Goal: Book appointment/travel/reservation

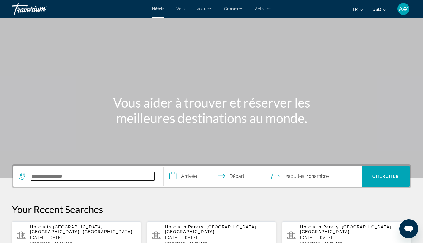
click at [62, 177] on input "Search hotel destination" at bounding box center [92, 176] width 123 height 9
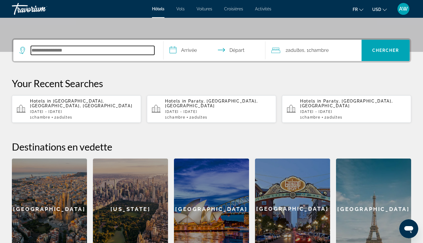
scroll to position [145, 0]
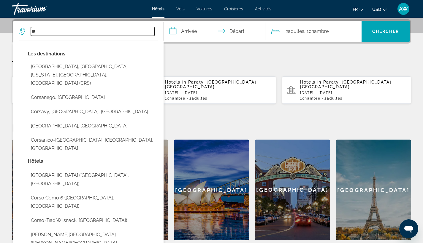
type input "*"
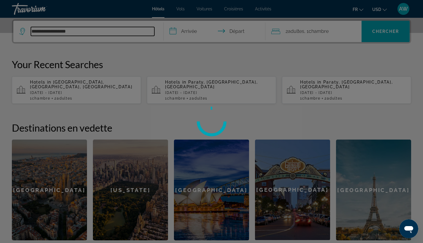
type input "**********"
click at [104, 32] on div at bounding box center [211, 121] width 423 height 243
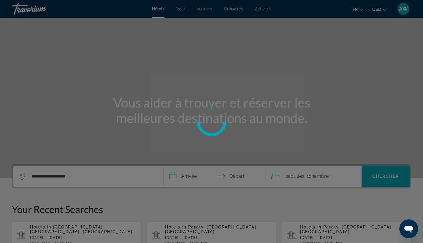
scroll to position [0, 0]
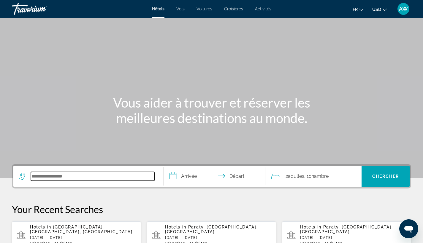
click at [105, 178] on input "Search hotel destination" at bounding box center [92, 176] width 123 height 9
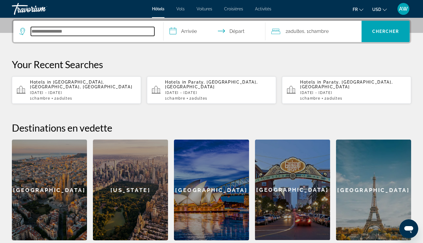
click at [90, 31] on input "Search hotel destination" at bounding box center [92, 31] width 123 height 9
paste input "**********"
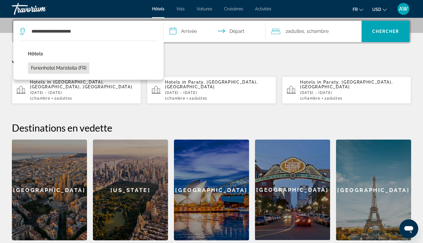
click at [78, 70] on button "Ferienhotel Maristella (FR)" at bounding box center [58, 68] width 61 height 11
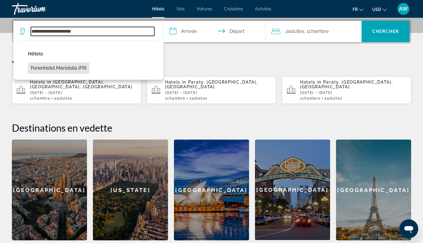
type input "**********"
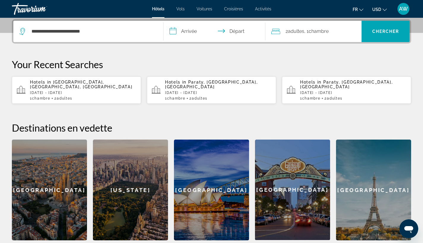
click at [195, 28] on input "**********" at bounding box center [216, 32] width 104 height 23
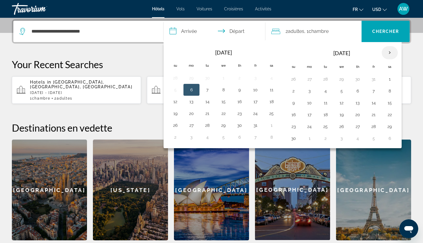
click at [386, 53] on th "Next month" at bounding box center [390, 52] width 16 height 13
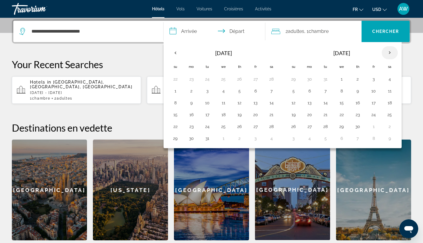
click at [386, 53] on th "Next month" at bounding box center [390, 52] width 16 height 13
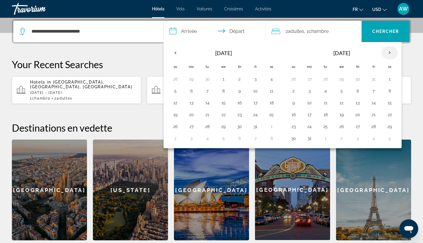
click at [386, 53] on th "Next month" at bounding box center [390, 52] width 16 height 13
click at [224, 91] on button "9" at bounding box center [223, 91] width 9 height 8
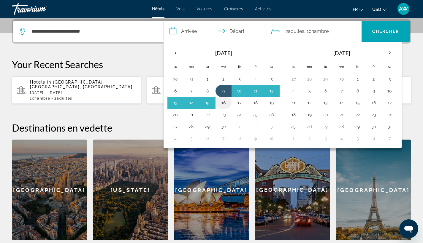
click at [224, 102] on button "16" at bounding box center [223, 103] width 9 height 8
type input "**********"
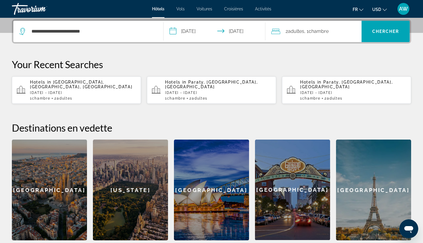
click at [293, 34] on span "2 Adulte Adultes" at bounding box center [295, 31] width 19 height 8
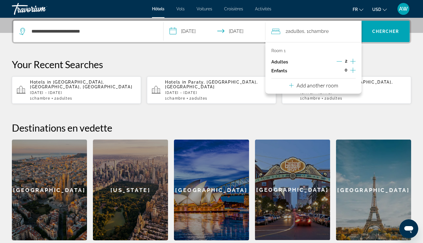
click at [327, 87] on p "Add another room" at bounding box center [318, 85] width 42 height 7
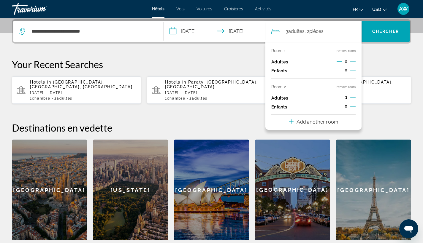
click at [353, 100] on icon "Increment adults" at bounding box center [352, 97] width 5 height 5
click at [353, 108] on icon "Increment children" at bounding box center [352, 106] width 5 height 5
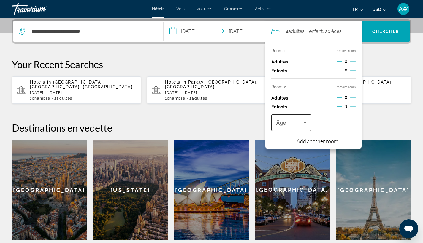
click at [309, 122] on div "Âge" at bounding box center [291, 123] width 40 height 17
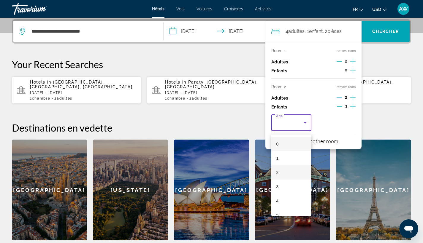
click at [290, 173] on mat-option "2" at bounding box center [291, 173] width 40 height 14
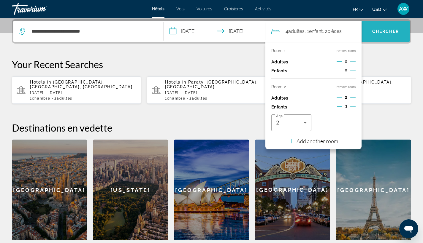
click at [382, 27] on span "Search" at bounding box center [386, 31] width 48 height 14
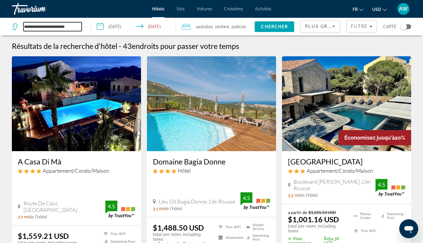
click at [60, 29] on input "**********" at bounding box center [52, 26] width 58 height 9
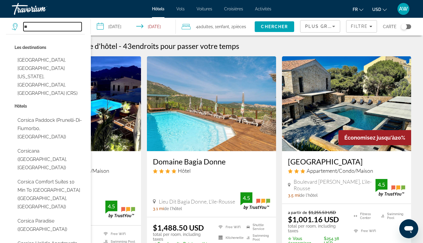
type input "*"
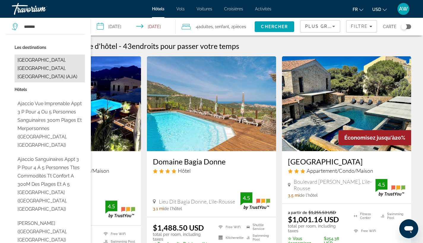
click at [60, 64] on button "Ajaccio, Southern Corsica, France (AJA)" at bounding box center [50, 69] width 70 height 28
type input "**********"
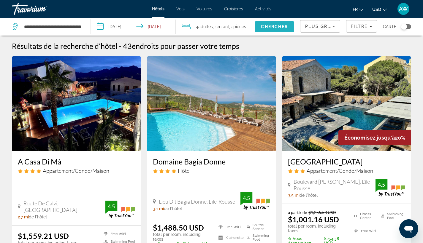
click at [269, 30] on span "Search" at bounding box center [274, 27] width 39 height 14
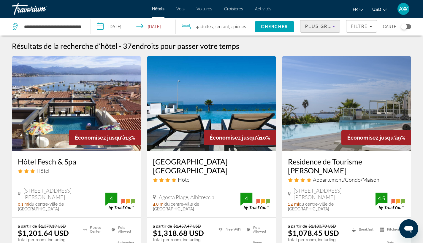
click at [324, 29] on div "Plus grandes économies" at bounding box center [318, 26] width 27 height 7
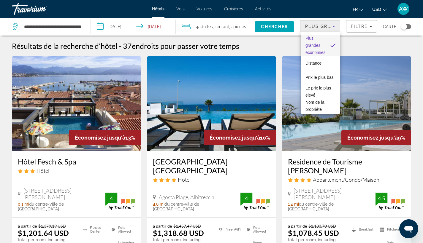
click at [385, 44] on div at bounding box center [211, 121] width 423 height 243
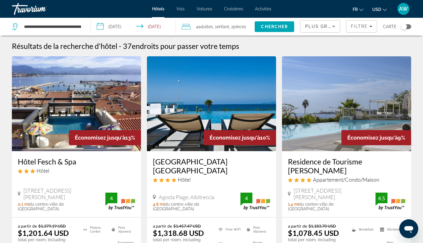
click at [385, 11] on button "USD USD ($) MXN (Mex$) CAD (Can$) GBP (£) EUR (€) AUD (A$) NZD (NZ$) CNY (CN¥)" at bounding box center [379, 9] width 15 height 9
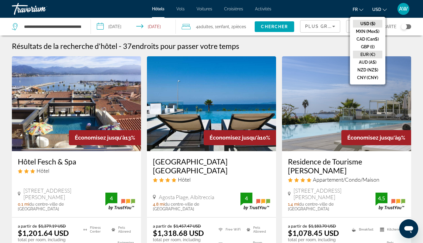
click at [370, 55] on button "EUR (€)" at bounding box center [367, 55] width 29 height 8
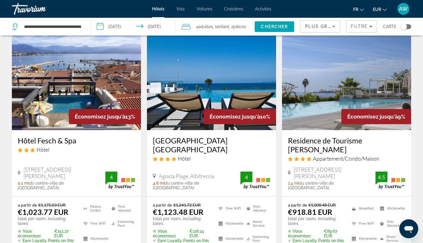
scroll to position [22, 0]
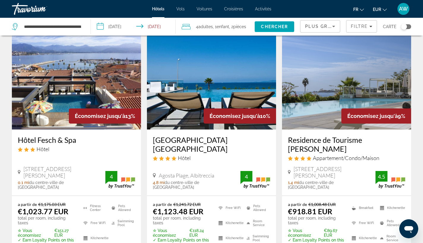
drag, startPoint x: 15, startPoint y: 141, endPoint x: 78, endPoint y: 140, distance: 63.8
click at [78, 140] on div "Hôtel Fesch & Spa Hôtel 7 Rue Cardinal Fesch, Ajaccio 0.1 mi du centre-ville de…" at bounding box center [76, 163] width 129 height 66
copy h3 "Hôtel Fesch & Spa"
click at [95, 153] on div "Hôtel Fesch & Spa Hôtel" at bounding box center [76, 146] width 117 height 21
click at [69, 145] on div "Hôtel Fesch & Spa Hôtel" at bounding box center [76, 146] width 117 height 21
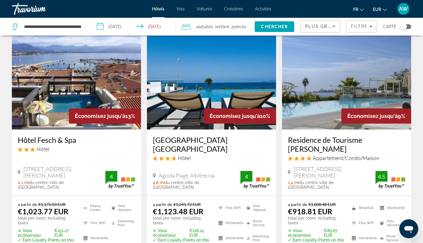
click at [68, 139] on h3 "Hôtel Fesch & Spa" at bounding box center [76, 140] width 117 height 9
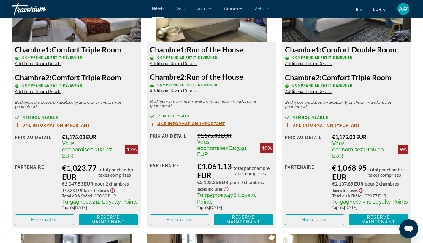
scroll to position [889, 0]
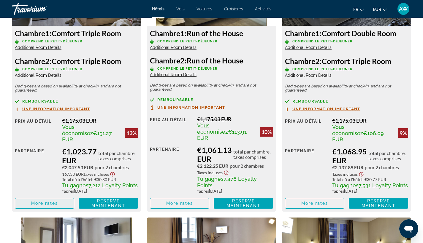
click at [63, 203] on span "Main content" at bounding box center [44, 203] width 59 height 14
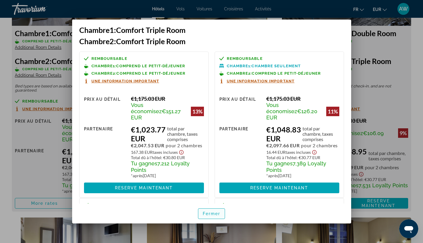
scroll to position [0, 0]
click at [212, 213] on span "Fermer" at bounding box center [212, 214] width 18 height 5
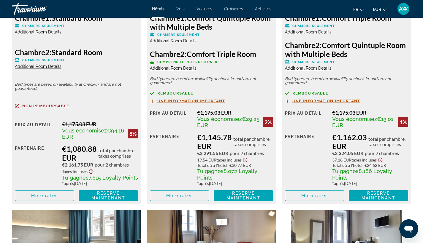
scroll to position [1171, 0]
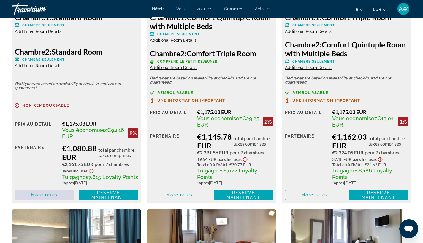
click at [50, 193] on span "More rates" at bounding box center [44, 195] width 27 height 5
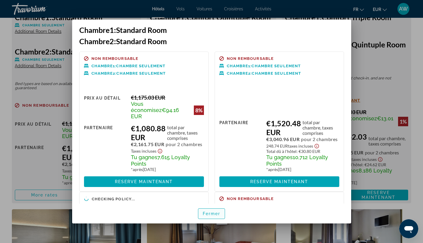
scroll to position [0, 0]
click at [221, 219] on span "button" at bounding box center [211, 214] width 27 height 14
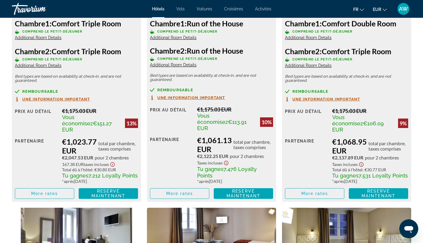
scroll to position [899, 0]
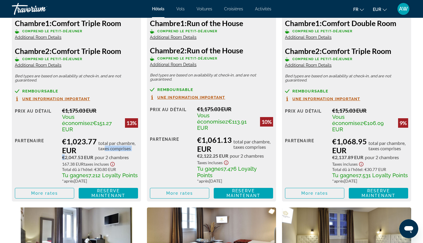
drag, startPoint x: 62, startPoint y: 152, endPoint x: 102, endPoint y: 140, distance: 42.1
click at [102, 140] on div "€1,023.77 EUR total par chambre, taxes comprises €2,047.53 EUR pour 2 chambres …" at bounding box center [100, 160] width 76 height 47
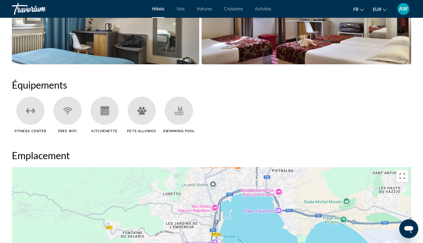
scroll to position [373, 0]
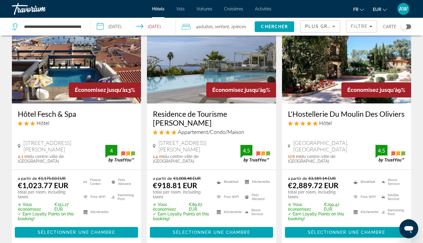
scroll to position [49, 0]
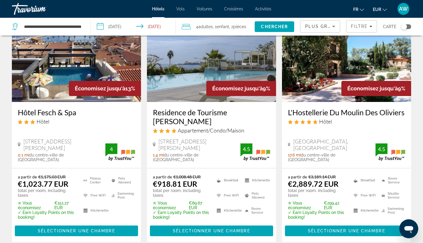
click at [228, 114] on h3 "Residence de Tourisme Ajaccio Amirauté" at bounding box center [211, 117] width 117 height 18
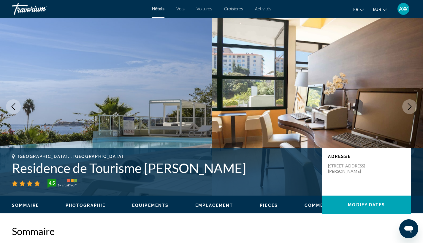
drag, startPoint x: 13, startPoint y: 170, endPoint x: 241, endPoint y: 174, distance: 228.0
click at [241, 174] on h1 "Residence de Tourisme Ajaccio Amirauté" at bounding box center [164, 168] width 304 height 15
copy h1 "Residence de Tourisme Ajaccio Amirauté"
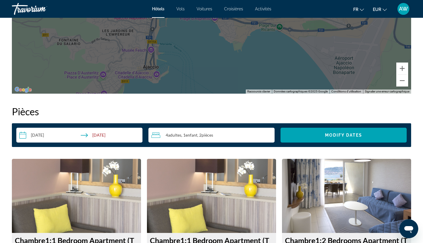
scroll to position [694, 0]
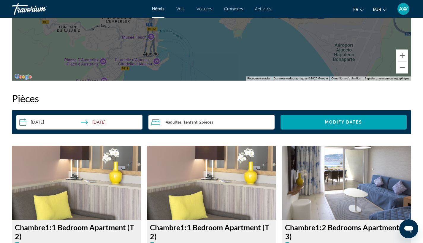
click at [188, 124] on span "Enfant" at bounding box center [192, 122] width 12 height 5
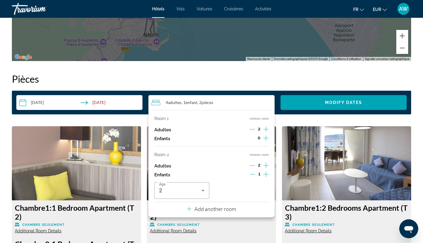
scroll to position [715, 0]
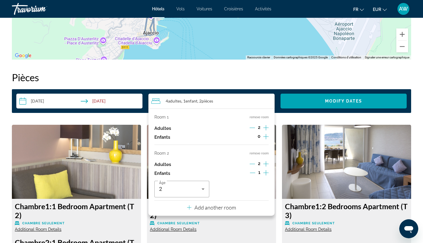
click at [258, 156] on button "remove room" at bounding box center [259, 154] width 19 height 4
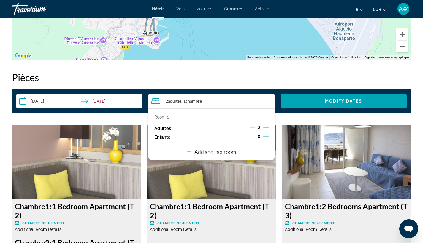
click at [267, 129] on icon "Increment adults" at bounding box center [265, 127] width 5 height 7
click at [267, 140] on icon "Increment children" at bounding box center [265, 136] width 5 height 7
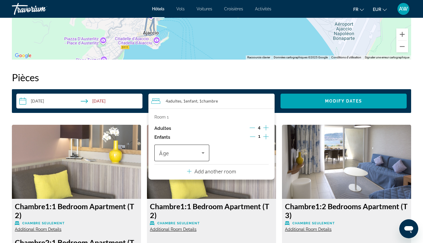
click at [194, 160] on div "Travelers: 4 adults, 1 child" at bounding box center [181, 153] width 45 height 17
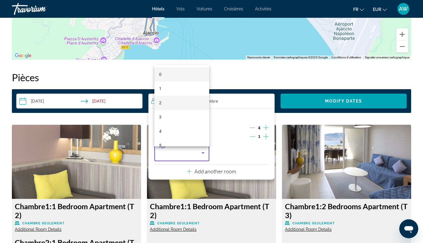
click at [190, 99] on mat-option "2" at bounding box center [181, 103] width 55 height 14
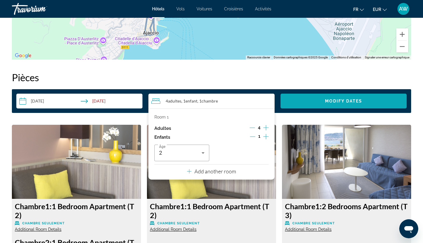
click at [314, 103] on span "Search widget" at bounding box center [343, 101] width 126 height 14
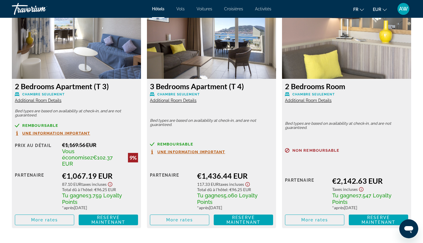
scroll to position [841, 0]
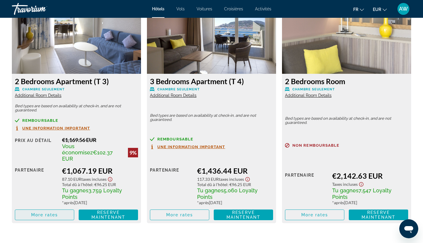
click at [57, 213] on span "More rates" at bounding box center [44, 215] width 27 height 5
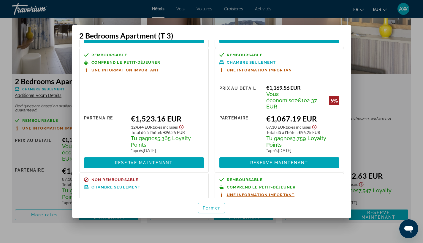
scroll to position [163, 0]
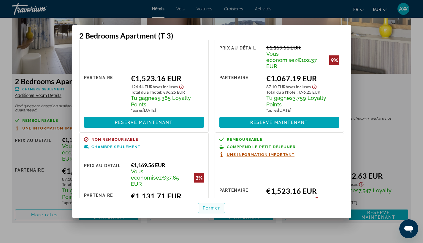
click at [205, 208] on span "Fermer" at bounding box center [212, 208] width 18 height 5
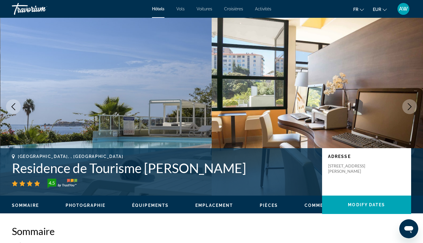
scroll to position [0, 0]
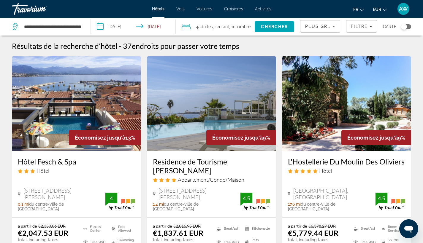
click at [322, 23] on div "Plus grandes économies" at bounding box center [318, 26] width 27 height 7
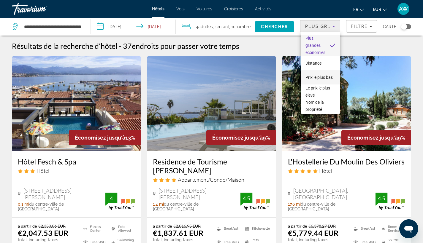
click at [322, 75] on span "Prix le plus bas" at bounding box center [318, 77] width 27 height 5
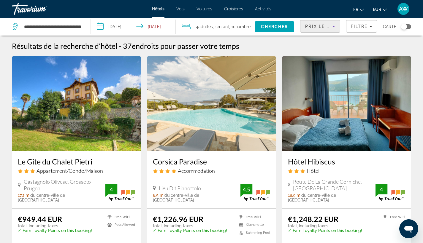
click at [204, 163] on h3 "Corsica Paradise" at bounding box center [211, 161] width 117 height 9
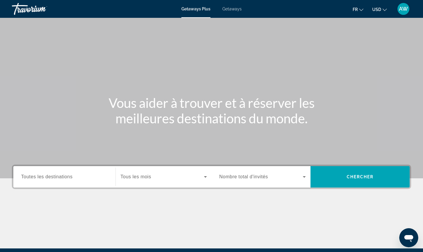
click at [381, 5] on button "USD USD ($) MXN (Mex$) CAD (Can$) GBP (£) EUR (€) AUD (A$) NZD (NZ$) CNY (CN¥)" at bounding box center [379, 9] width 15 height 9
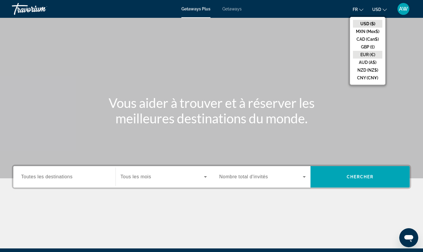
click at [357, 52] on button "EUR (€)" at bounding box center [367, 55] width 29 height 8
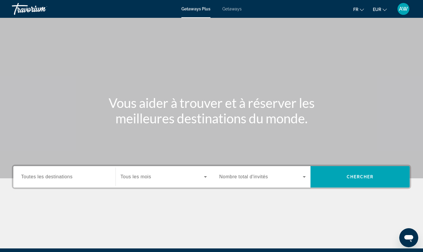
click at [62, 176] on span "Toutes les destinations" at bounding box center [46, 176] width 51 height 5
click at [62, 176] on input "Destination Toutes les destinations" at bounding box center [64, 176] width 87 height 7
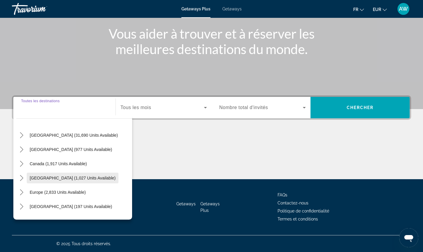
scroll to position [23, 0]
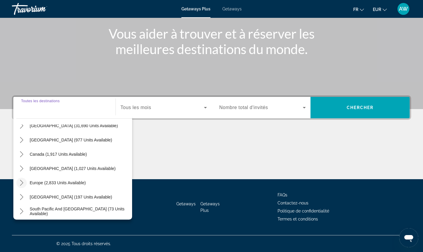
click at [24, 183] on icon "Toggle Europe (2,833 units available) submenu" at bounding box center [22, 183] width 6 height 6
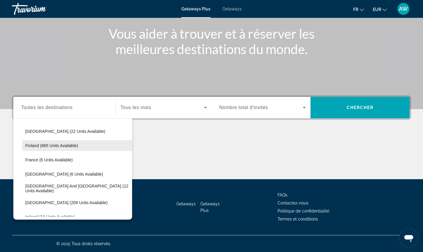
scroll to position [119, 0]
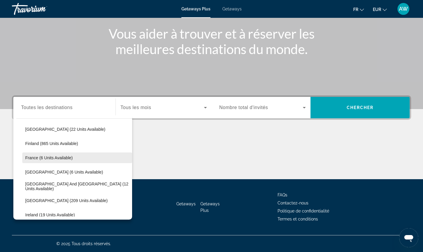
click at [39, 159] on span "France (6 units available)" at bounding box center [48, 157] width 47 height 5
type input "**********"
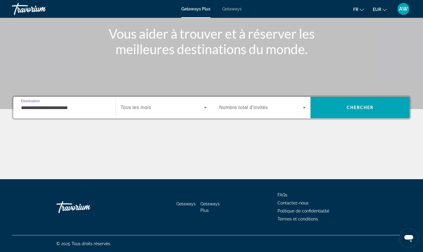
click at [181, 113] on div "Search widget" at bounding box center [164, 107] width 86 height 17
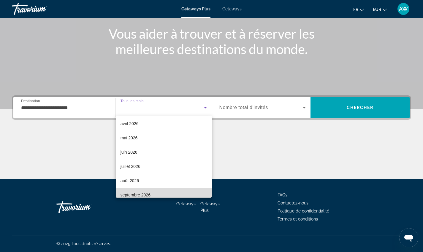
click at [170, 189] on mat-option "septembre 2026" at bounding box center [164, 195] width 96 height 14
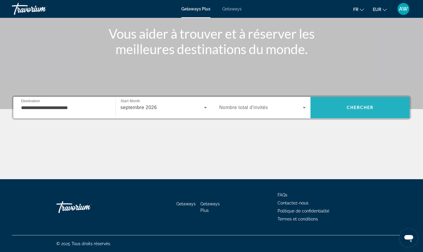
click at [359, 105] on span "Search" at bounding box center [359, 107] width 99 height 14
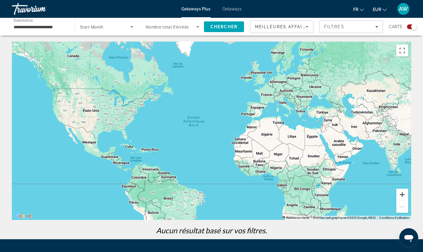
click at [402, 195] on button "Zoom avant" at bounding box center [402, 194] width 12 height 12
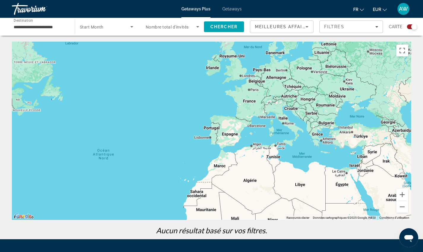
drag, startPoint x: 375, startPoint y: 112, endPoint x: 303, endPoint y: 154, distance: 83.7
click at [303, 154] on div "Main content" at bounding box center [211, 131] width 399 height 178
click at [121, 22] on div "Search widget" at bounding box center [106, 26] width 53 height 17
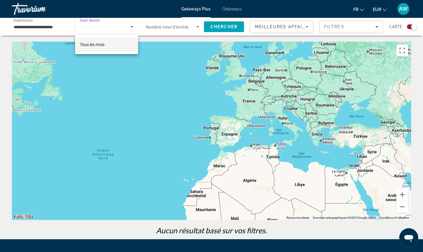
click at [121, 22] on div at bounding box center [211, 126] width 423 height 252
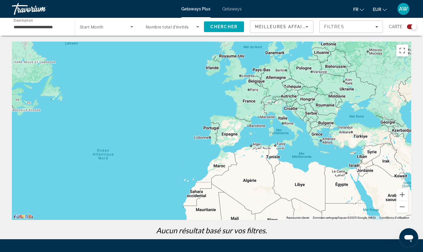
click at [237, 11] on div "Getaways Plus Getaways fr English Español Français Italiano Português русский E…" at bounding box center [211, 8] width 423 height 15
click at [231, 7] on span "Getaways" at bounding box center [231, 9] width 19 height 5
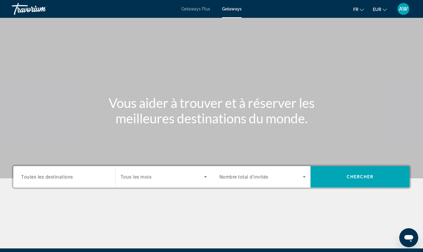
click at [102, 176] on input "Destination Toutes les destinations" at bounding box center [64, 176] width 87 height 7
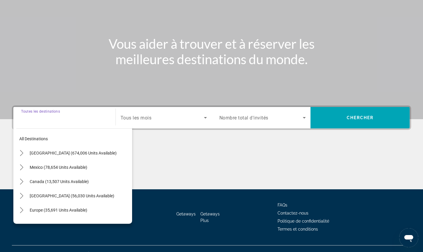
scroll to position [69, 0]
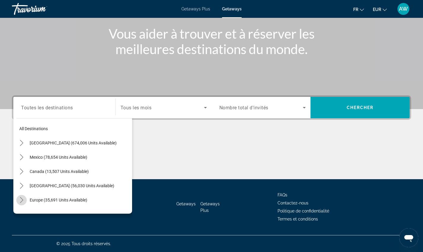
click at [22, 202] on icon "Toggle Europe (35,691 units available) submenu" at bounding box center [22, 200] width 6 height 6
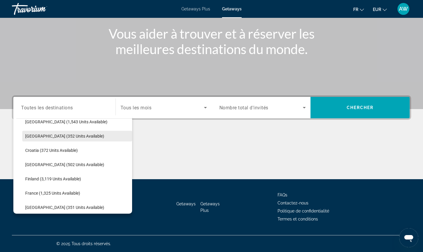
scroll to position [124, 0]
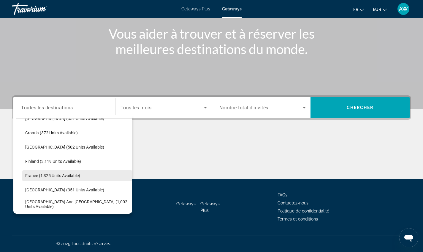
click at [30, 174] on span "France (1,325 units available)" at bounding box center [52, 175] width 55 height 5
type input "**********"
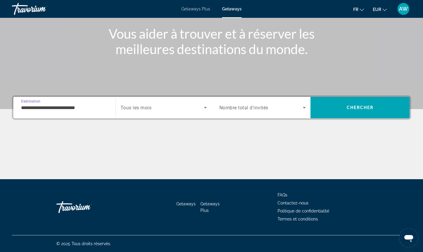
click at [149, 108] on span "Tous les mois" at bounding box center [136, 108] width 31 height 6
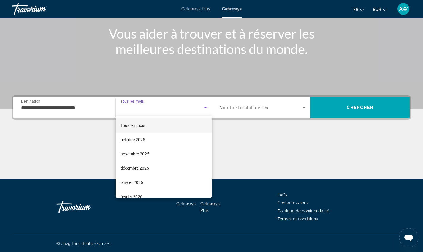
click at [252, 104] on div at bounding box center [211, 126] width 423 height 252
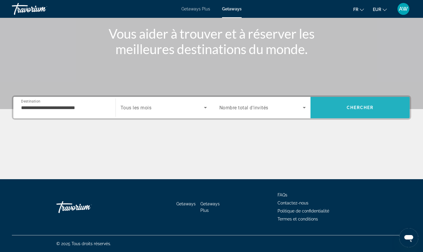
click at [334, 116] on span "Search" at bounding box center [359, 107] width 99 height 21
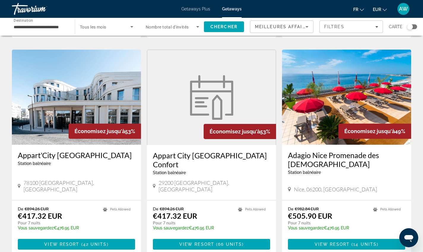
scroll to position [630, 0]
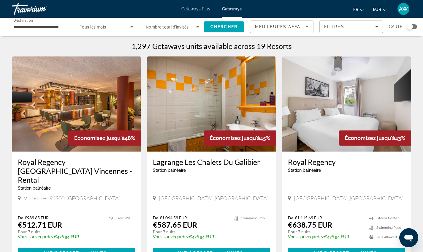
click at [192, 17] on mat-toolbar "Getaways Plus Getaways fr English Español Français Italiano Português русский E…" at bounding box center [211, 9] width 423 height 18
click at [192, 10] on span "Getaways Plus" at bounding box center [195, 9] width 29 height 5
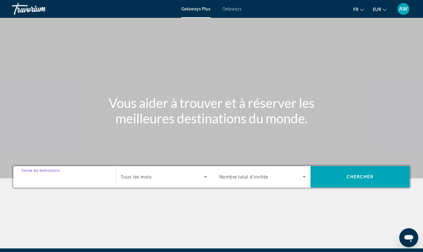
click at [86, 177] on input "Destination Toutes les destinations" at bounding box center [64, 176] width 87 height 7
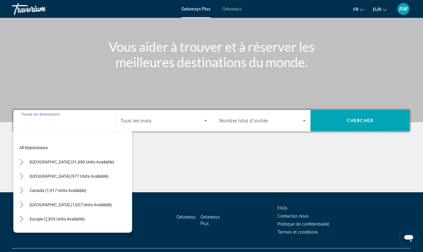
scroll to position [69, 0]
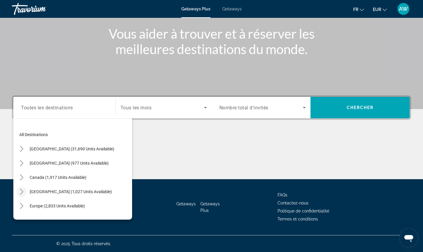
drag, startPoint x: 22, startPoint y: 197, endPoint x: 23, endPoint y: 188, distance: 8.6
click at [23, 188] on button "Toggle Caribbean & Atlantic Islands (1,027 units available) submenu" at bounding box center [21, 191] width 10 height 10
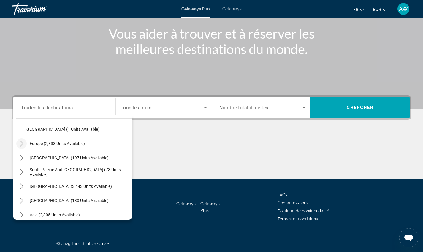
click at [19, 147] on mat-icon "Toggle Europe (2,833 units available) submenu" at bounding box center [21, 143] width 10 height 10
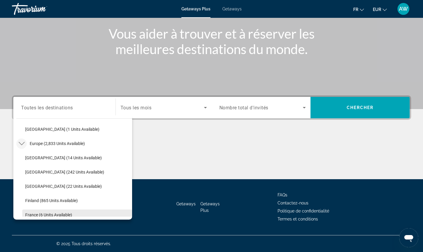
click at [27, 212] on span "Select destination: France (6 units available)" at bounding box center [77, 214] width 110 height 14
type input "**********"
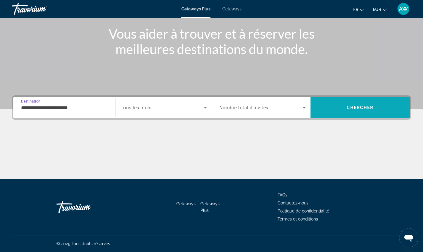
click at [339, 104] on span "Search" at bounding box center [359, 107] width 99 height 14
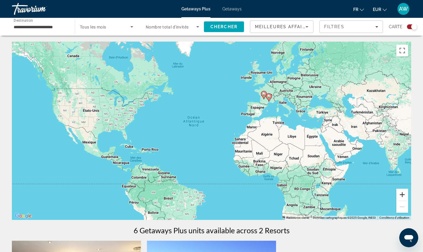
click at [405, 192] on button "Zoom avant" at bounding box center [402, 194] width 12 height 12
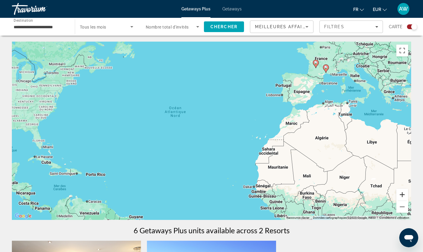
click at [405, 192] on button "Zoom avant" at bounding box center [402, 194] width 12 height 12
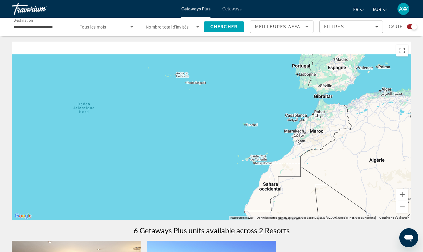
drag, startPoint x: 395, startPoint y: 99, endPoint x: 235, endPoint y: 186, distance: 181.8
click at [235, 186] on div "Pour activer le glissement avec le clavier, appuyez sur Alt+Entrée. Une fois ce…" at bounding box center [211, 131] width 399 height 178
